Goal: Find specific page/section: Find specific page/section

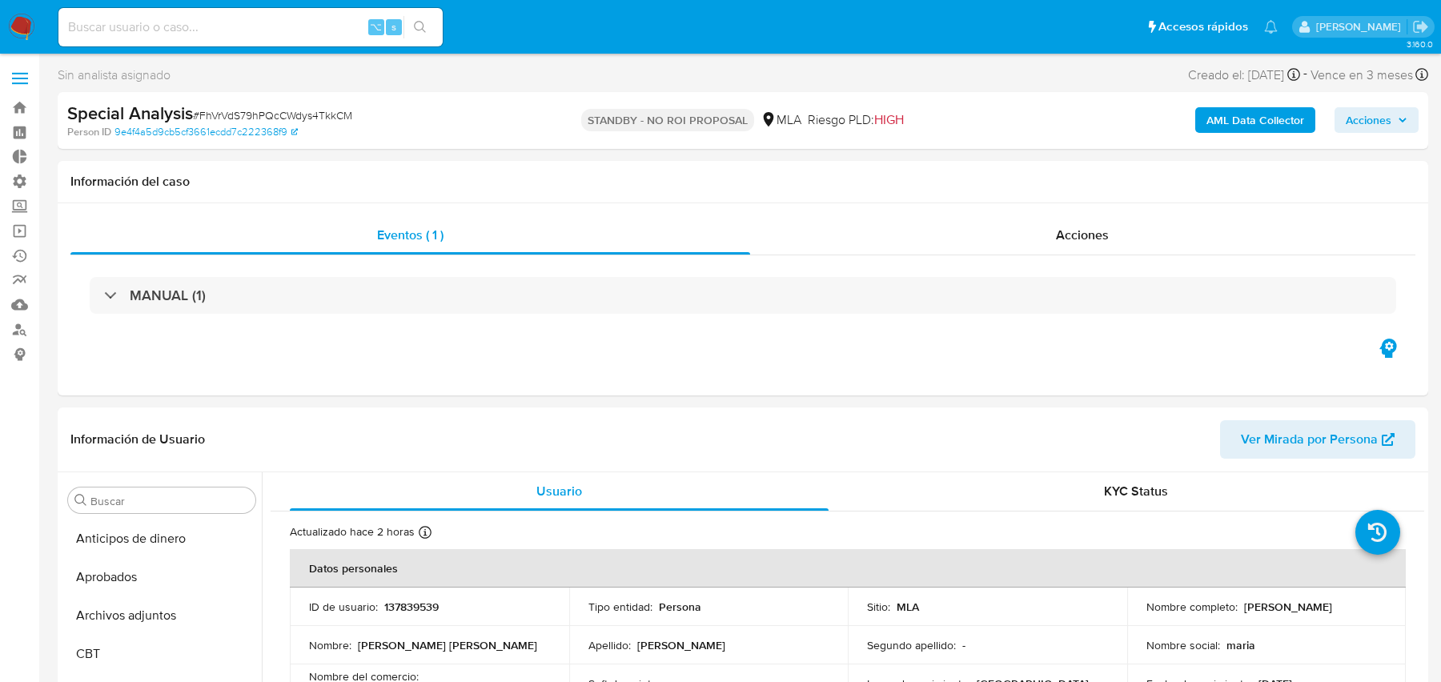
select select "10"
click at [398, 604] on p "137839539" at bounding box center [411, 607] width 54 height 14
copy p "137839539"
